Goal: Information Seeking & Learning: Check status

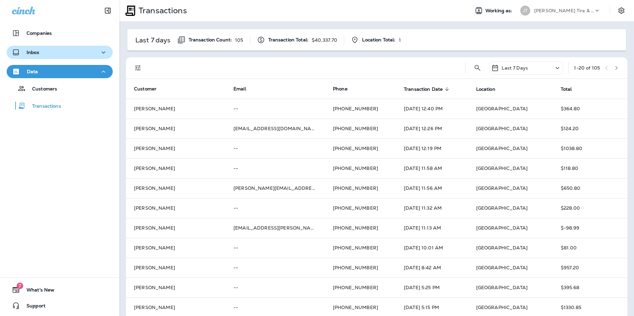
click at [52, 57] on button "Inbox" at bounding box center [60, 52] width 106 height 13
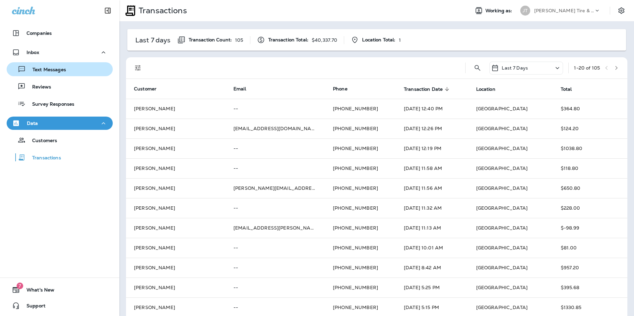
click at [59, 74] on div "Text Messages" at bounding box center [37, 69] width 57 height 10
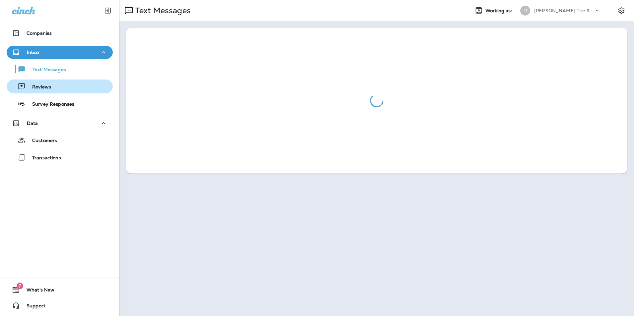
click at [57, 83] on div "Reviews" at bounding box center [59, 87] width 101 height 10
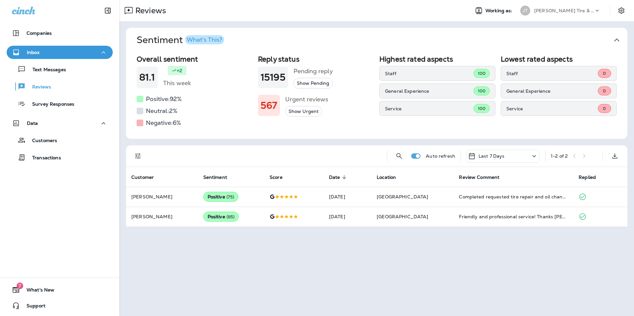
click at [139, 154] on icon "Filters" at bounding box center [138, 157] width 6 height 6
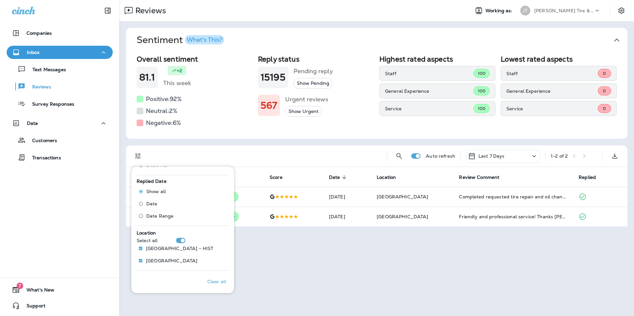
scroll to position [241, 0]
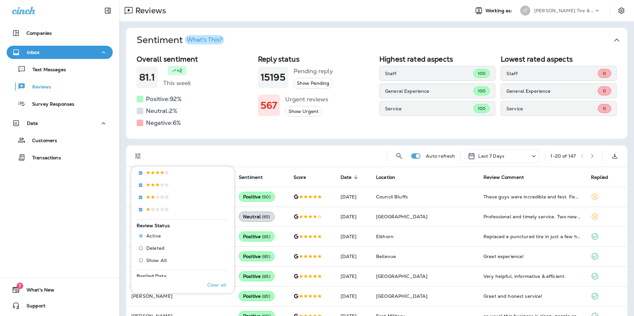
scroll to position [109, 0]
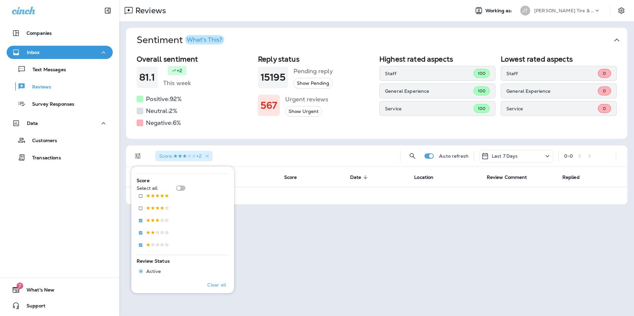
scroll to position [241, 0]
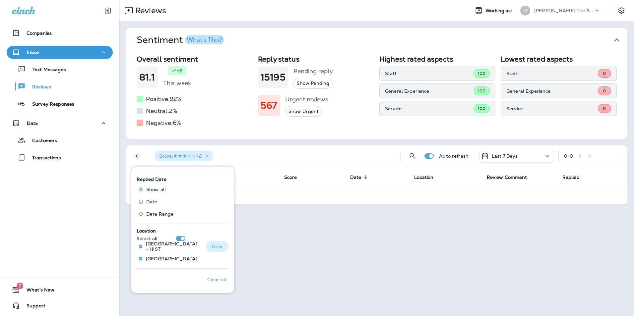
click at [146, 249] on p "[GEOGRAPHIC_DATA] - HIST" at bounding box center [173, 246] width 55 height 11
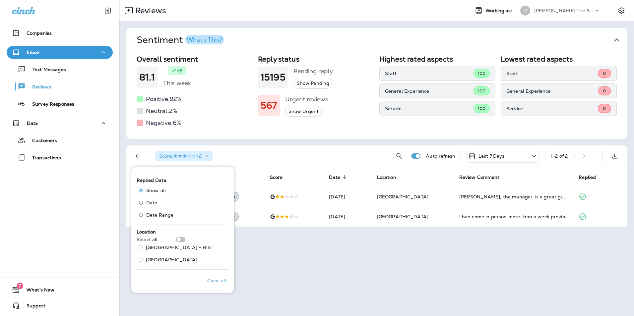
scroll to position [241, 0]
click at [499, 155] on p "Last 7 Days" at bounding box center [492, 156] width 26 height 5
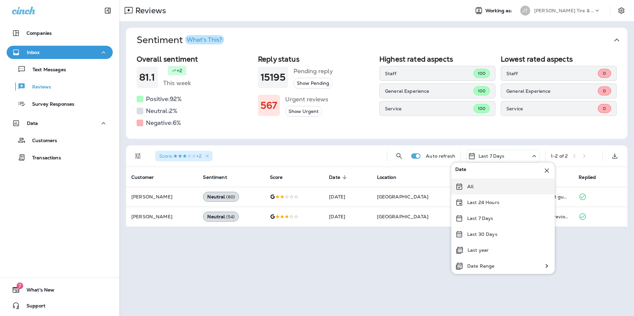
click at [484, 189] on div "All" at bounding box center [502, 187] width 103 height 16
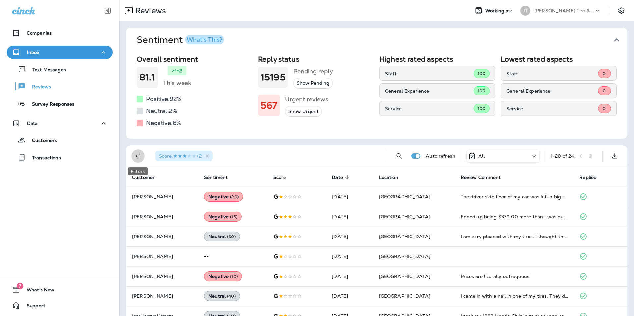
click at [137, 157] on icon "Filters" at bounding box center [138, 157] width 6 height 6
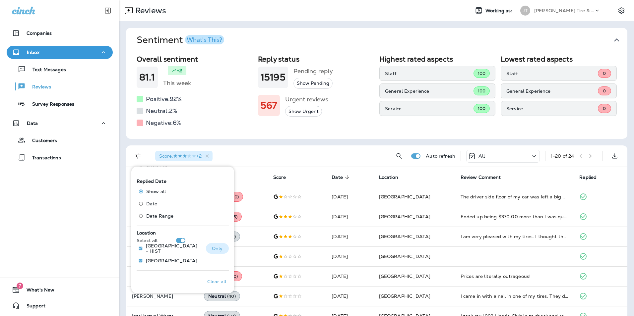
scroll to position [241, 0]
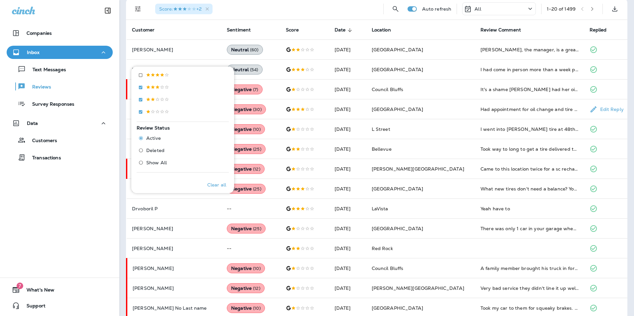
scroll to position [275, 0]
